Goal: Task Accomplishment & Management: Manage account settings

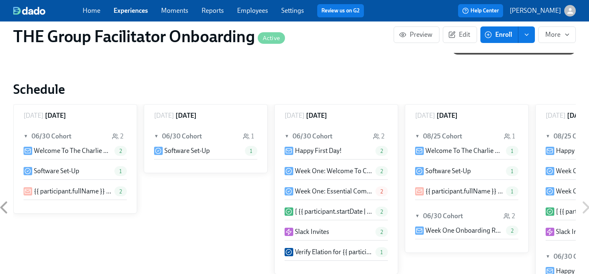
scroll to position [0, 12228]
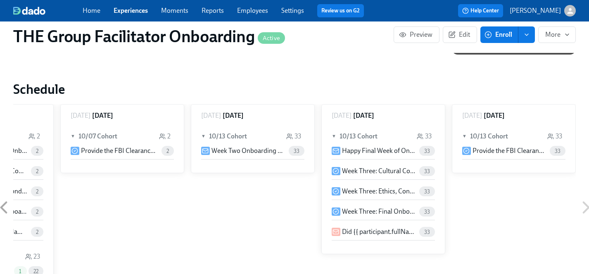
click at [126, 14] on link "Experiences" at bounding box center [131, 11] width 34 height 8
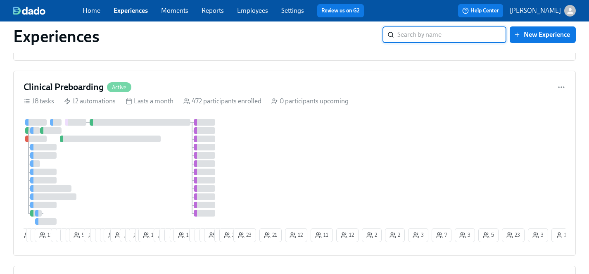
scroll to position [883, 0]
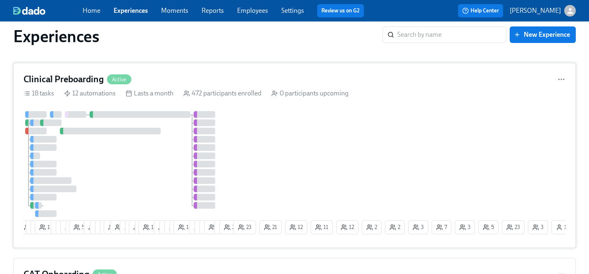
click at [155, 161] on div at bounding box center [128, 164] width 208 height 106
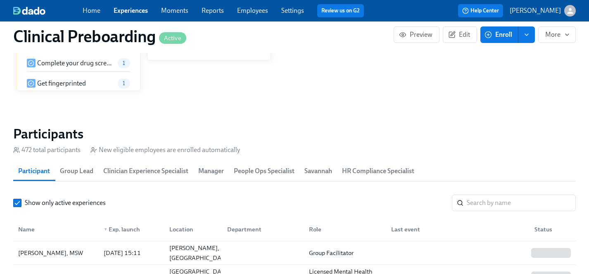
scroll to position [889, 0]
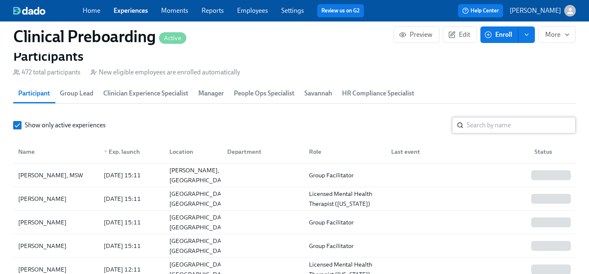
click at [492, 125] on input "search" at bounding box center [521, 125] width 109 height 17
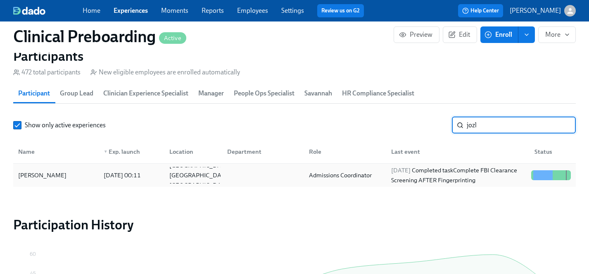
type input "jozl"
click at [44, 174] on div "[PERSON_NAME]" at bounding box center [42, 175] width 55 height 10
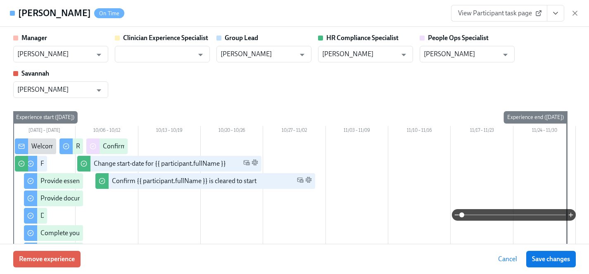
click at [558, 18] on button "View task page" at bounding box center [555, 13] width 17 height 17
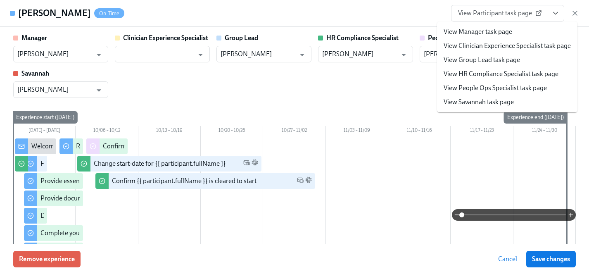
click at [480, 74] on link "View HR Compliance Specialist task page" at bounding box center [501, 73] width 115 height 9
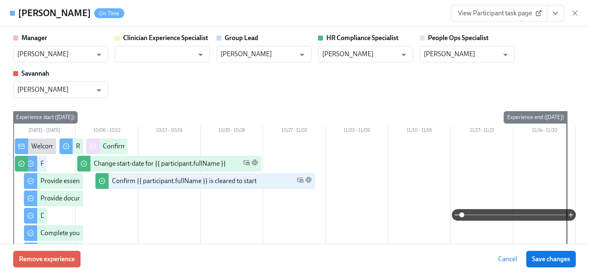
scroll to position [0, 10269]
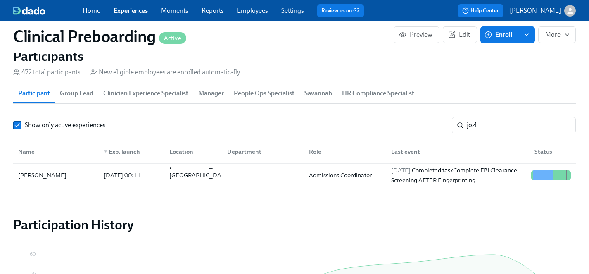
click at [257, 12] on link "Employees" at bounding box center [252, 11] width 31 height 8
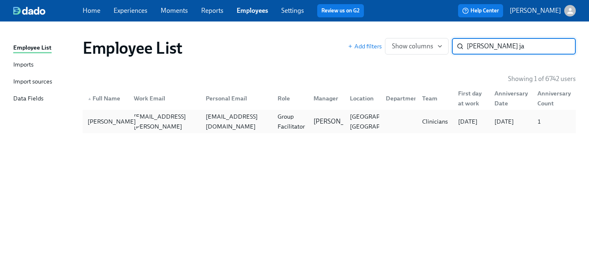
type input "[PERSON_NAME] ja"
click at [98, 125] on div "[PERSON_NAME]" at bounding box center [111, 122] width 55 height 10
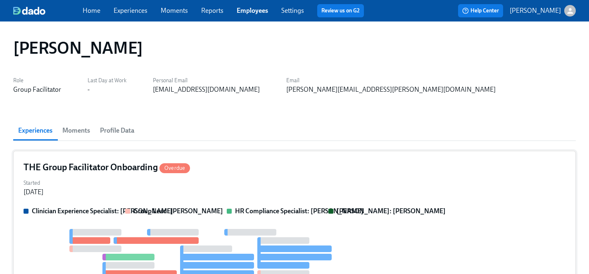
click at [197, 180] on div "Started [DATE]" at bounding box center [295, 187] width 542 height 20
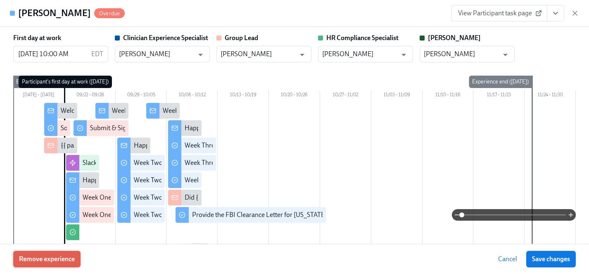
click at [67, 256] on span "Remove experience" at bounding box center [47, 259] width 56 height 8
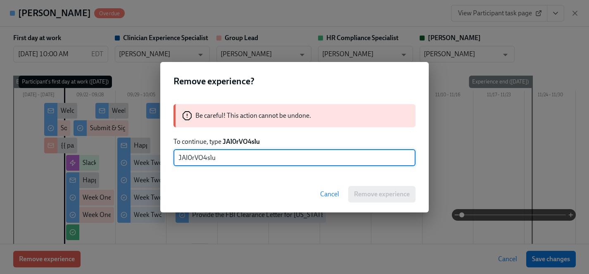
click at [188, 157] on input "JAI0rVO4slu" at bounding box center [295, 158] width 242 height 17
type input "JAl0rVO4slu"
click at [376, 194] on span "Remove experience" at bounding box center [382, 194] width 56 height 8
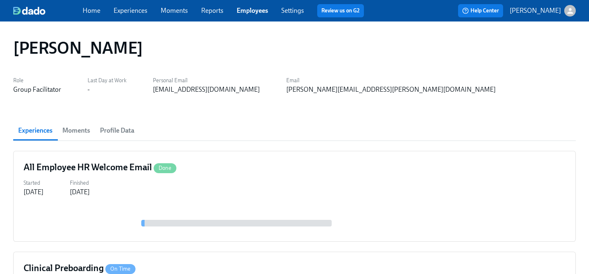
click at [251, 10] on link "Employees" at bounding box center [252, 11] width 31 height 8
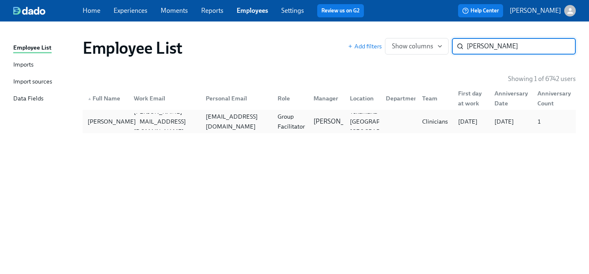
type input "[PERSON_NAME]"
click at [87, 121] on div "[PERSON_NAME]" at bounding box center [111, 122] width 55 height 10
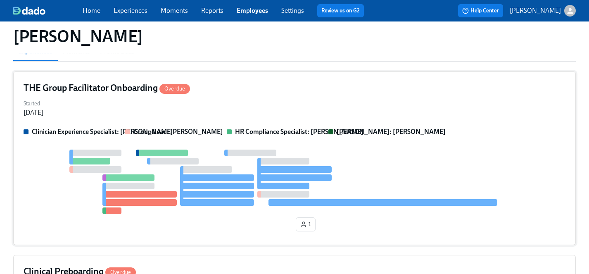
scroll to position [81, 0]
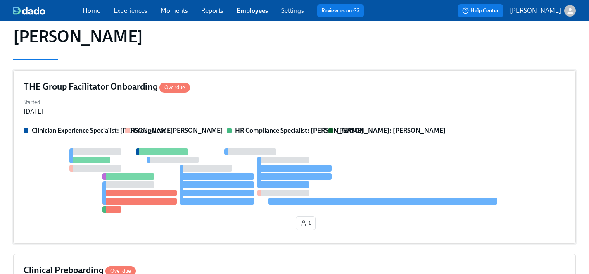
click at [152, 225] on div "1" at bounding box center [295, 190] width 542 height 85
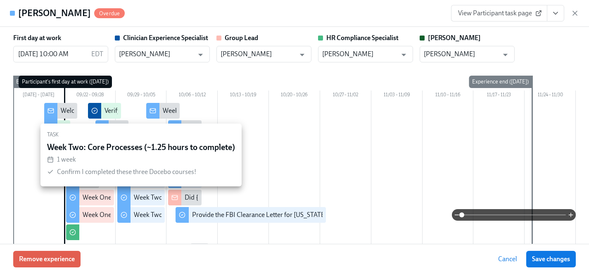
scroll to position [1, 0]
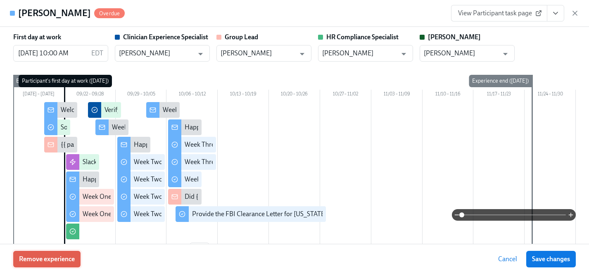
click at [54, 262] on span "Remove experience" at bounding box center [47, 259] width 56 height 8
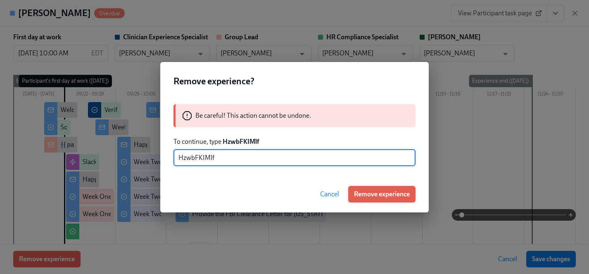
type input "HzwbFKIMlf"
click at [390, 194] on span "Remove experience" at bounding box center [382, 194] width 56 height 8
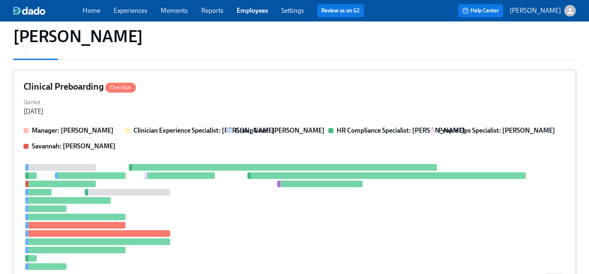
click at [207, 216] on div at bounding box center [283, 217] width 519 height 106
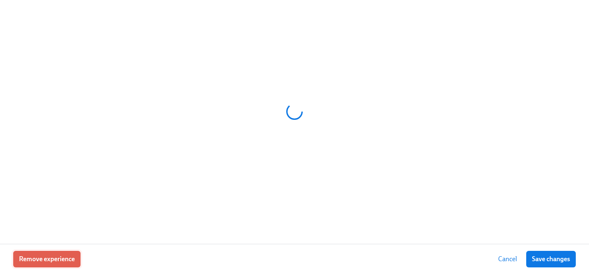
click at [71, 257] on span "Remove experience" at bounding box center [47, 259] width 56 height 8
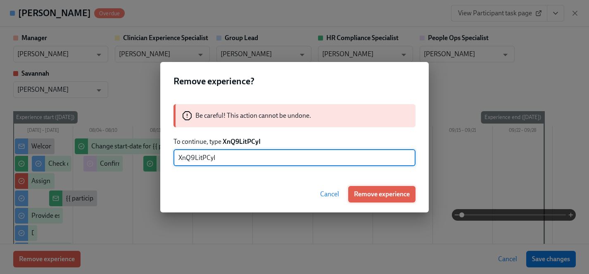
type input "XnQ9LitPCyI"
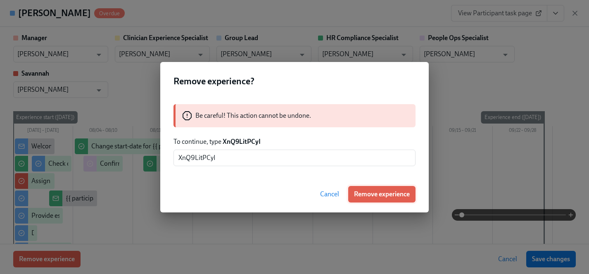
click at [379, 194] on span "Remove experience" at bounding box center [382, 194] width 56 height 8
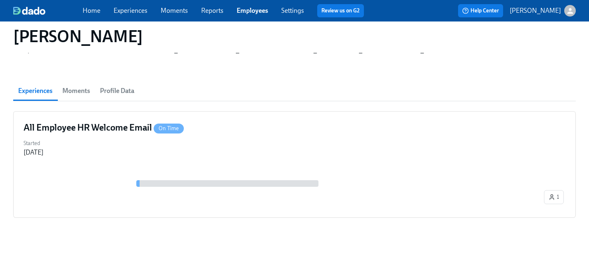
scroll to position [0, 0]
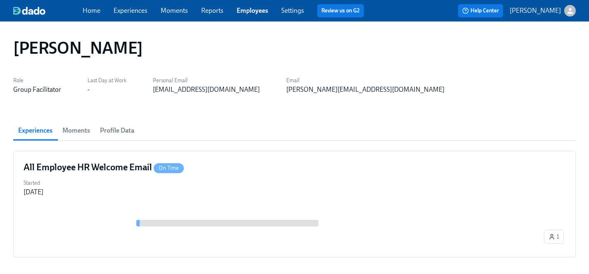
click at [248, 11] on link "Employees" at bounding box center [252, 11] width 31 height 8
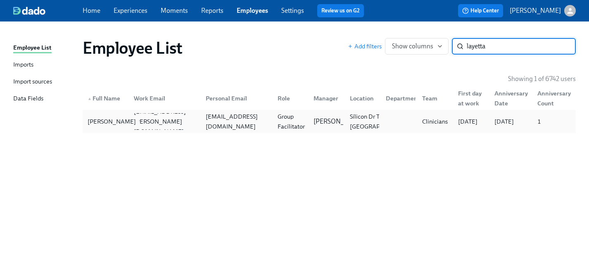
type input "layetta"
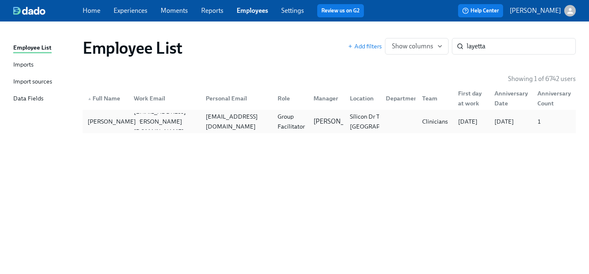
click at [103, 122] on div "[PERSON_NAME]" at bounding box center [111, 122] width 55 height 10
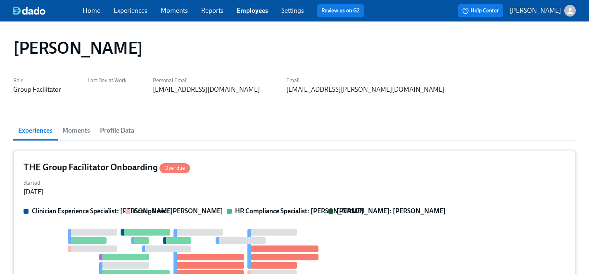
click at [145, 184] on div "Started [DATE]" at bounding box center [295, 187] width 542 height 20
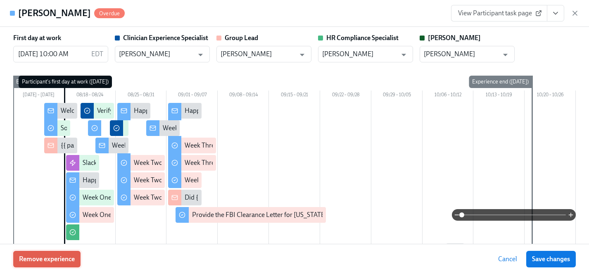
click at [51, 260] on span "Remove experience" at bounding box center [47, 259] width 56 height 8
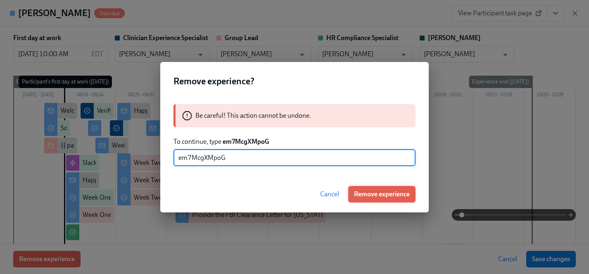
type input "em7McgXMpoG"
click at [373, 195] on span "Remove experience" at bounding box center [382, 194] width 56 height 8
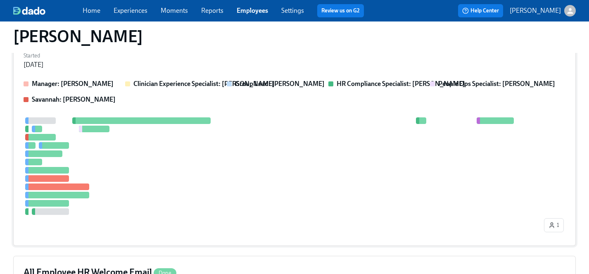
scroll to position [145, 0]
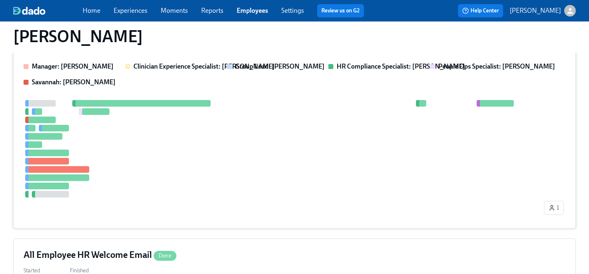
click at [219, 151] on div at bounding box center [283, 149] width 519 height 98
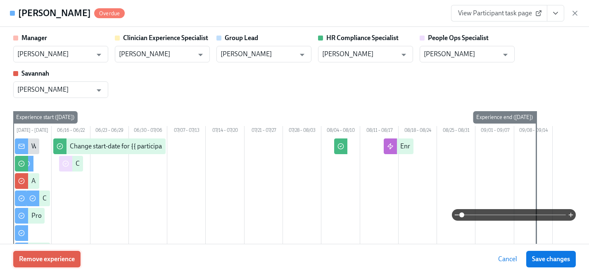
click at [66, 260] on span "Remove experience" at bounding box center [47, 259] width 56 height 8
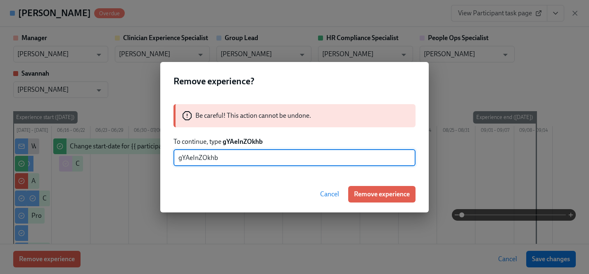
type input "gYAeInZOkhb"
click at [385, 193] on span "Remove experience" at bounding box center [382, 194] width 56 height 8
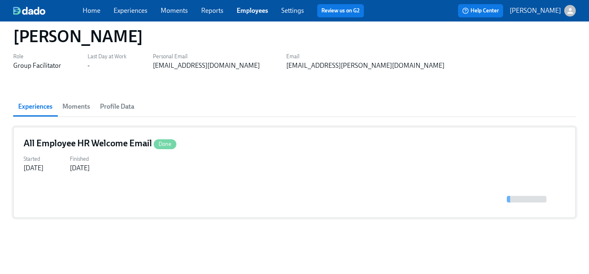
scroll to position [0, 0]
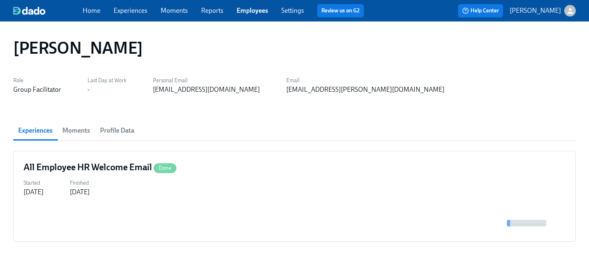
click at [136, 12] on link "Experiences" at bounding box center [131, 11] width 34 height 8
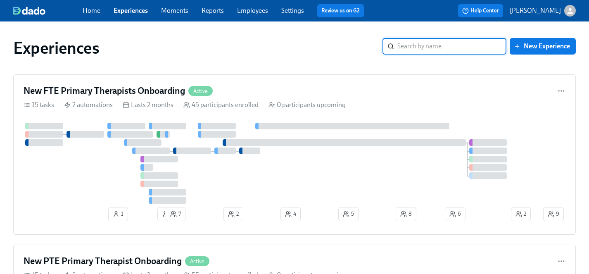
click at [252, 9] on link "Employees" at bounding box center [252, 11] width 31 height 8
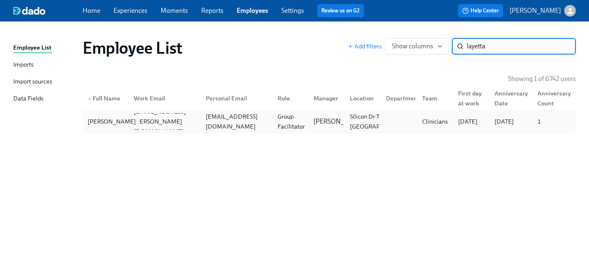
type input "layetta"
click at [99, 126] on div "[PERSON_NAME]" at bounding box center [111, 122] width 55 height 10
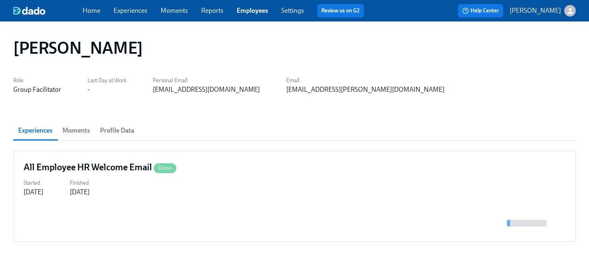
click at [255, 11] on link "Employees" at bounding box center [252, 11] width 31 height 8
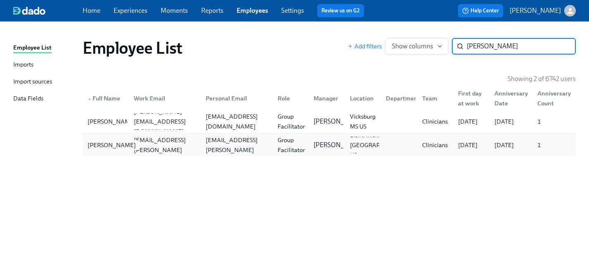
type input "[PERSON_NAME]"
click at [101, 147] on div "[PERSON_NAME]" at bounding box center [111, 145] width 55 height 10
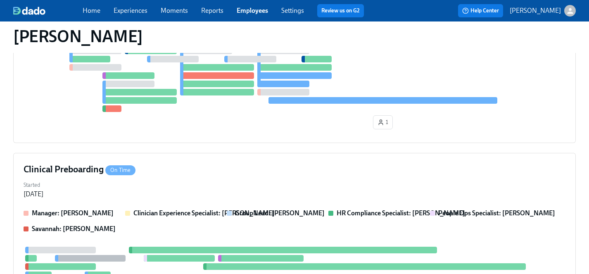
scroll to position [253, 0]
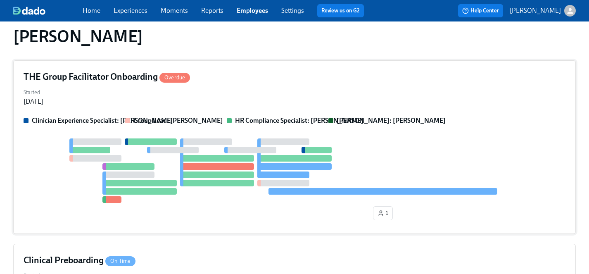
click at [70, 153] on div at bounding box center [295, 170] width 542 height 64
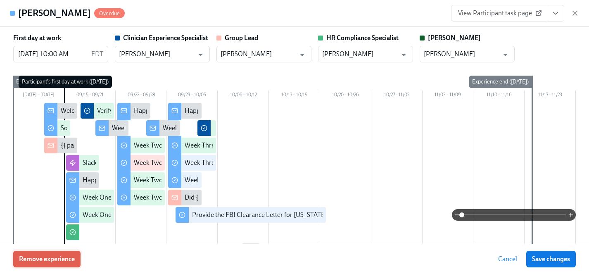
click at [50, 257] on span "Remove experience" at bounding box center [47, 259] width 56 height 8
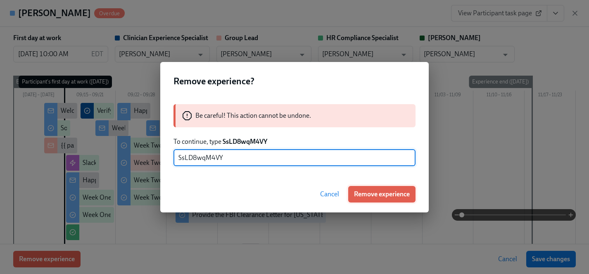
type input "SsLD8wqM4VY"
click at [383, 195] on span "Remove experience" at bounding box center [382, 194] width 56 height 8
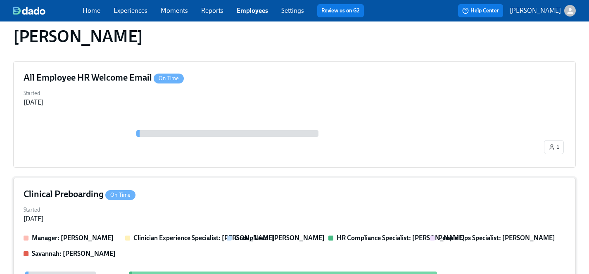
scroll to position [0, 0]
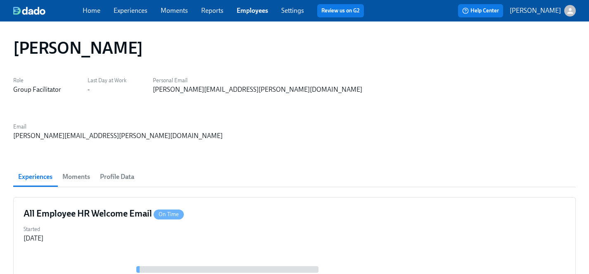
click at [252, 12] on link "Employees" at bounding box center [252, 11] width 31 height 8
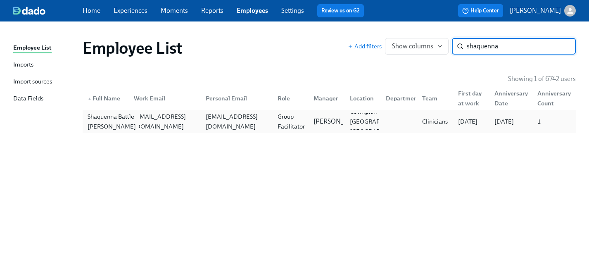
type input "shaquenna"
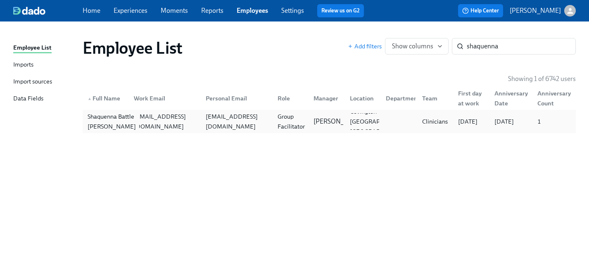
click at [108, 121] on div "Shaquenna Battle [PERSON_NAME]" at bounding box center [111, 122] width 55 height 20
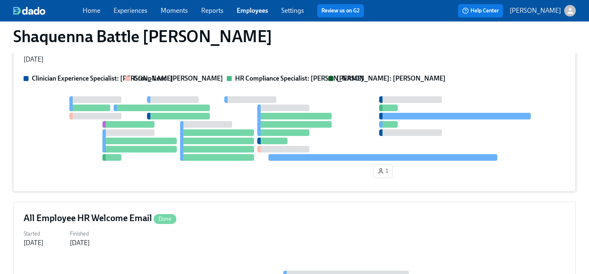
scroll to position [117, 0]
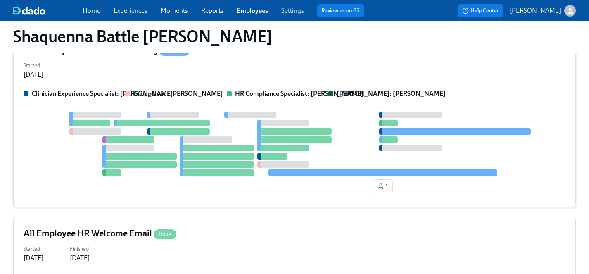
click at [65, 171] on div at bounding box center [295, 144] width 542 height 64
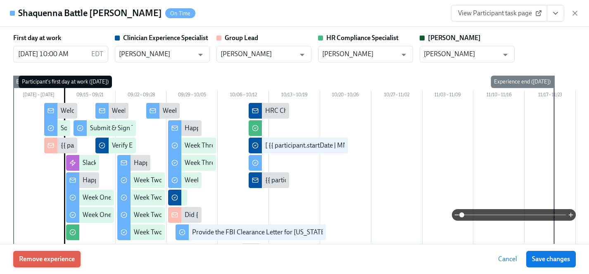
click at [54, 259] on span "Remove experience" at bounding box center [47, 259] width 56 height 8
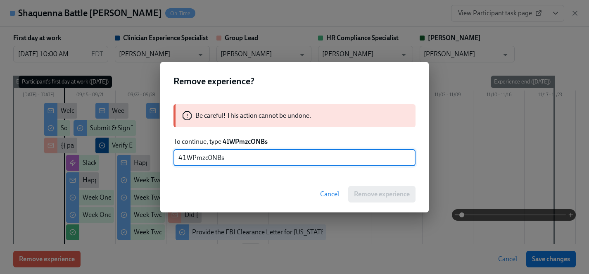
click at [212, 159] on input "41WPmzc0NBs" at bounding box center [295, 158] width 242 height 17
type input "41WPmzcONBs"
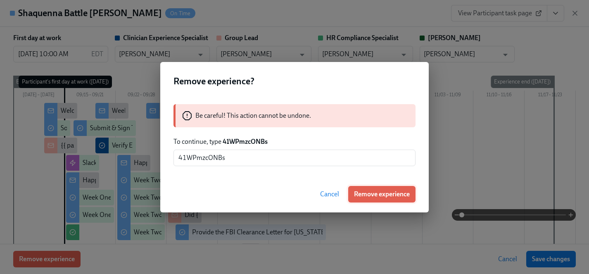
click at [375, 193] on span "Remove experience" at bounding box center [382, 194] width 56 height 8
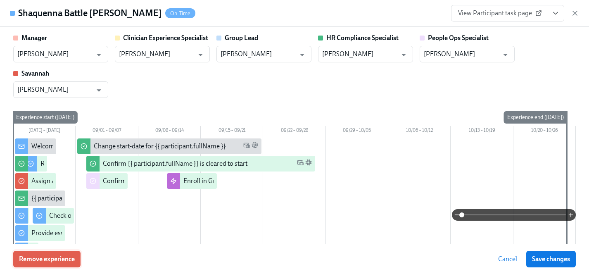
click at [36, 259] on span "Remove experience" at bounding box center [47, 259] width 56 height 8
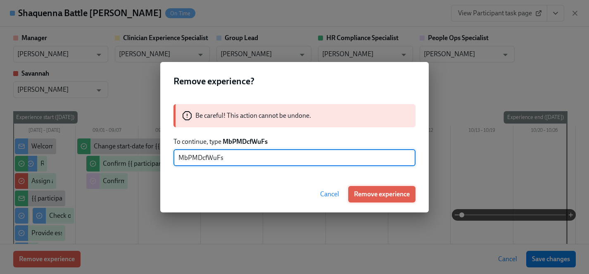
type input "MbPMDcfWuFs"
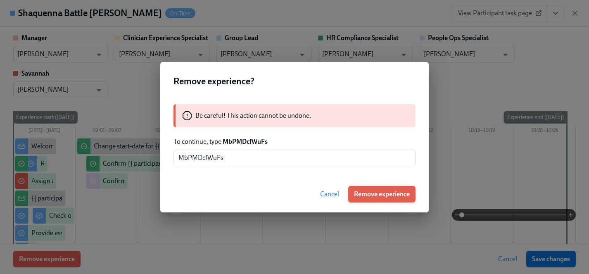
click at [384, 194] on span "Remove experience" at bounding box center [382, 194] width 56 height 8
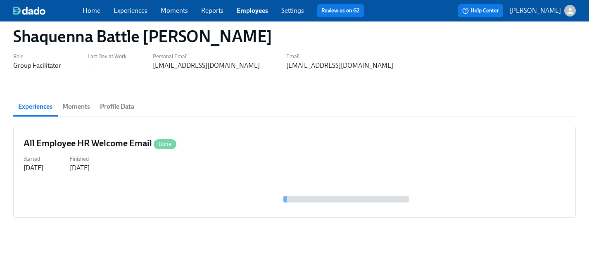
scroll to position [0, 0]
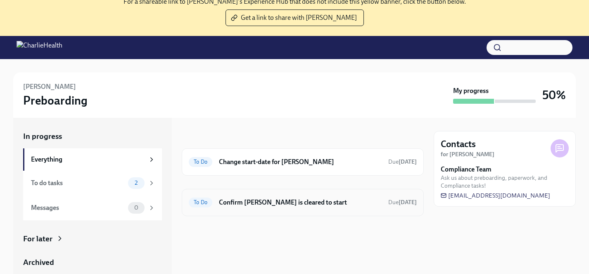
scroll to position [81, 0]
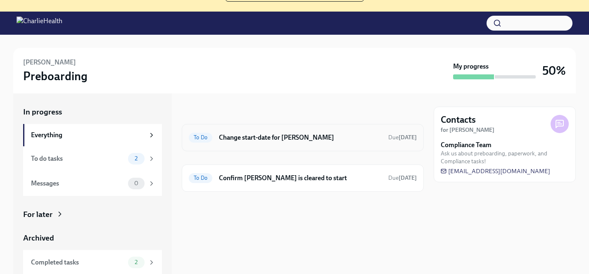
click at [295, 136] on h6 "Change start-date for [PERSON_NAME]" at bounding box center [300, 137] width 163 height 9
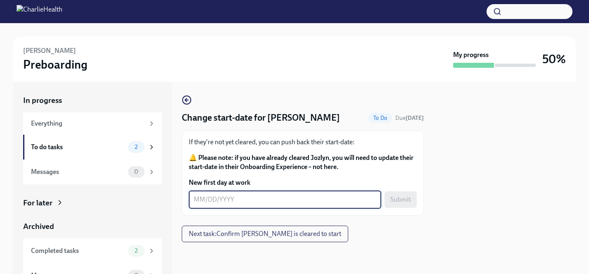
click at [245, 198] on textarea "New first day at work" at bounding box center [285, 200] width 183 height 10
type textarea "[DATE]"
click at [395, 202] on span "Submit" at bounding box center [401, 199] width 21 height 8
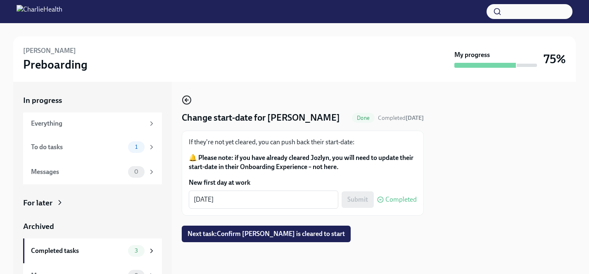
click at [188, 100] on icon "button" at bounding box center [186, 100] width 3 height 0
